Goal: Information Seeking & Learning: Find specific fact

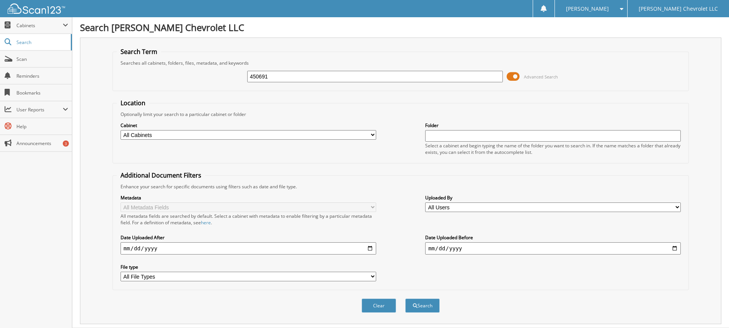
type input "450691"
click at [405, 298] on button "Search" at bounding box center [422, 305] width 34 height 14
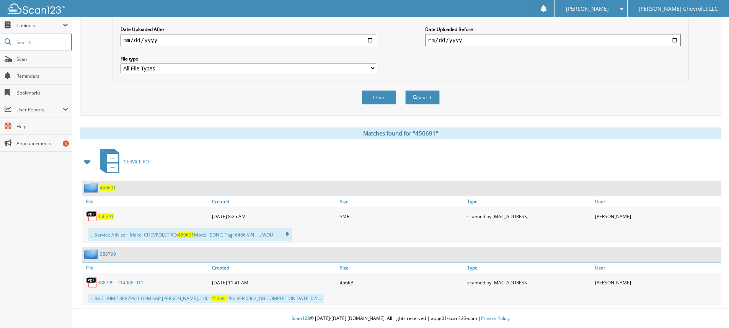
click at [99, 218] on span "450691" at bounding box center [106, 216] width 16 height 7
